Goal: Information Seeking & Learning: Learn about a topic

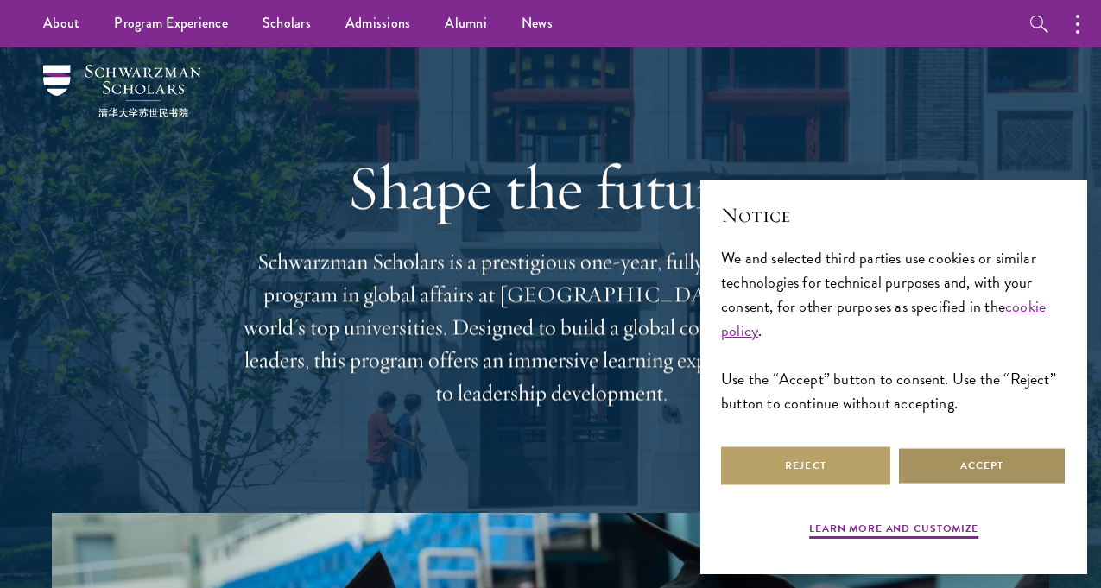
click at [986, 462] on button "Accept" at bounding box center [981, 465] width 169 height 39
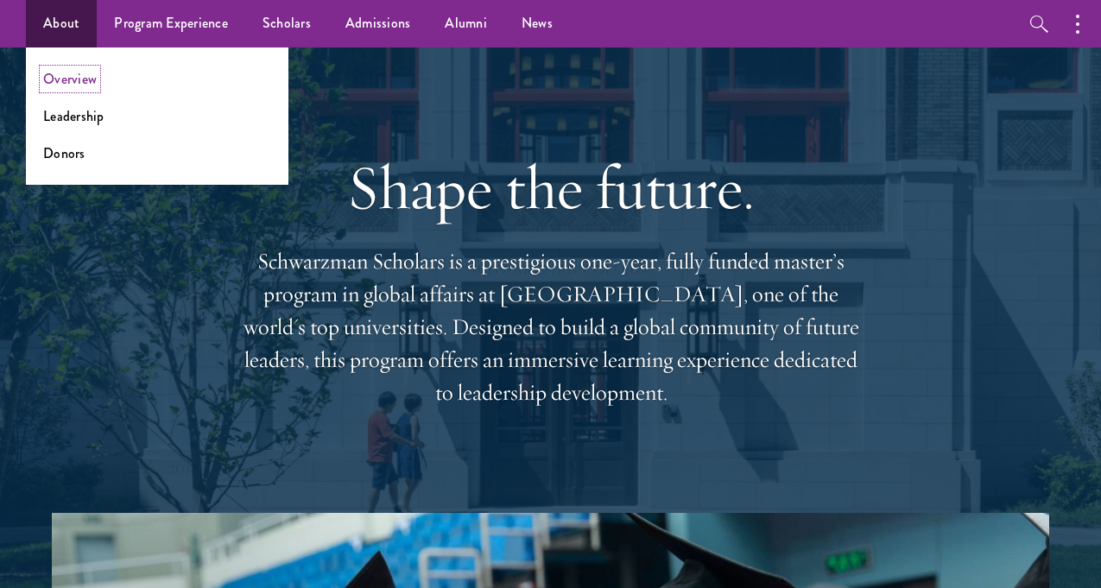
click at [79, 79] on link "Overview" at bounding box center [70, 79] width 54 height 20
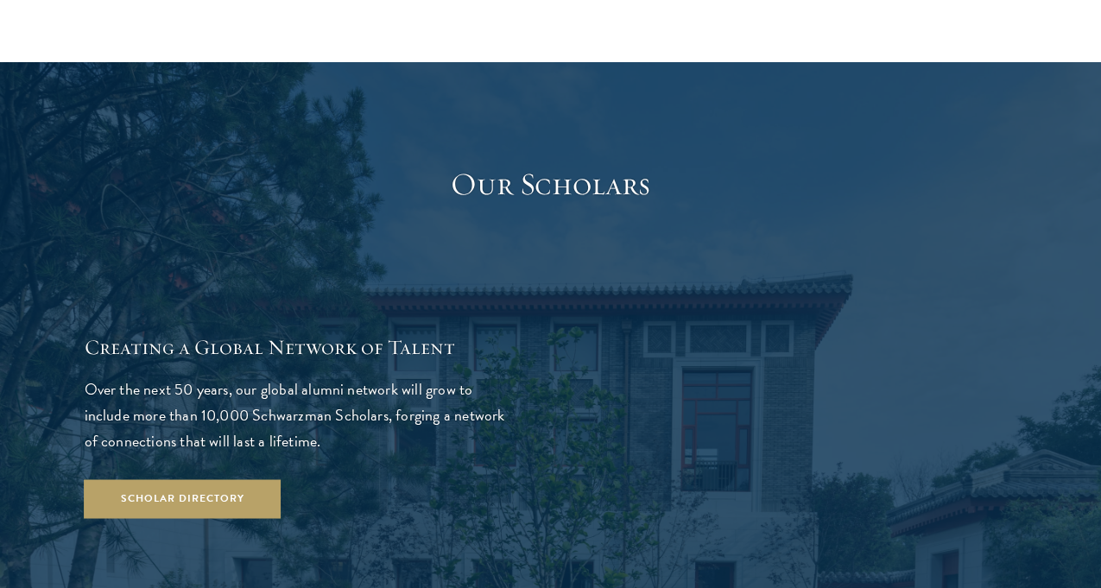
scroll to position [2696, 0]
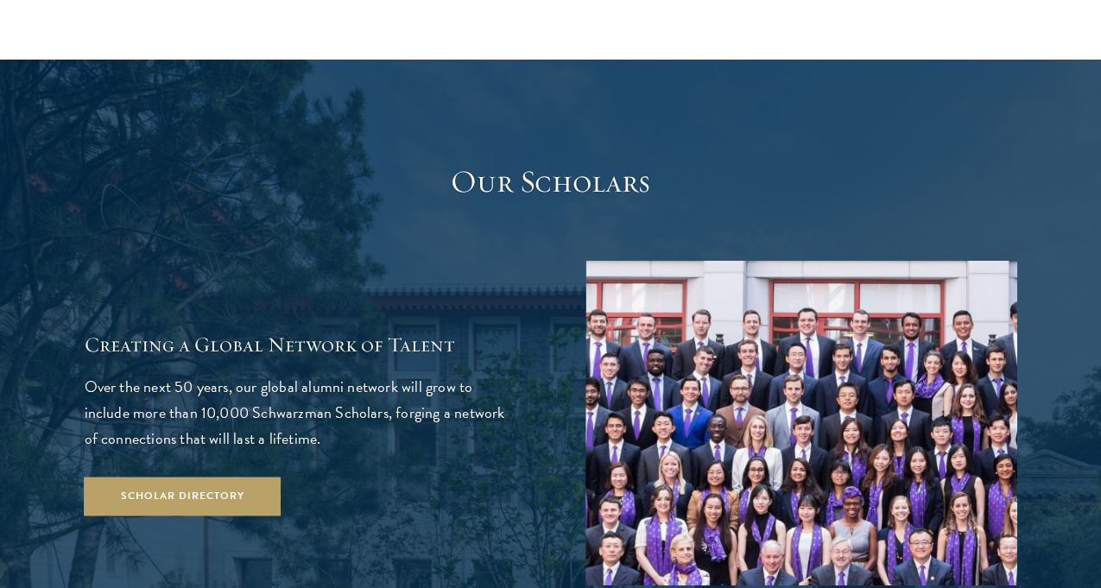
click at [834, 418] on img at bounding box center [802, 424] width 432 height 326
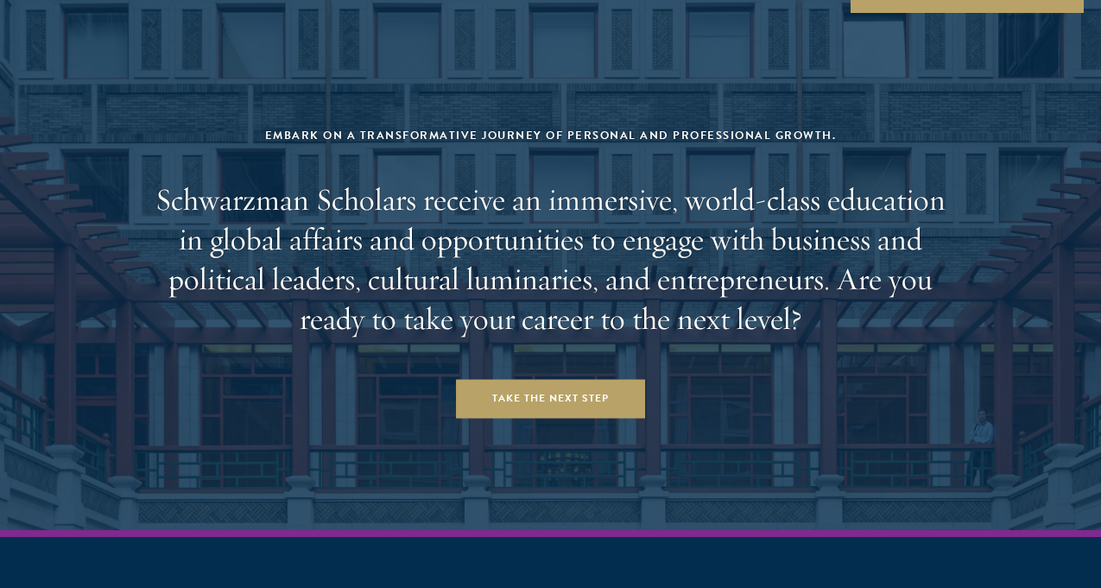
scroll to position [7178, 0]
